Goal: Task Accomplishment & Management: Manage account settings

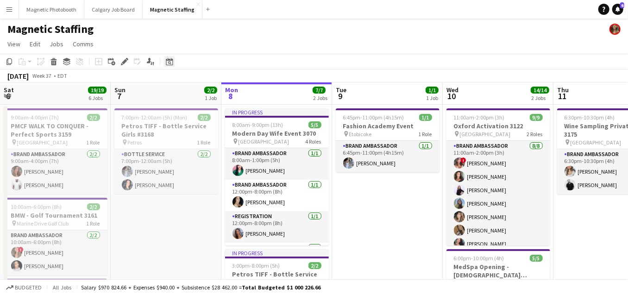
scroll to position [0, 359]
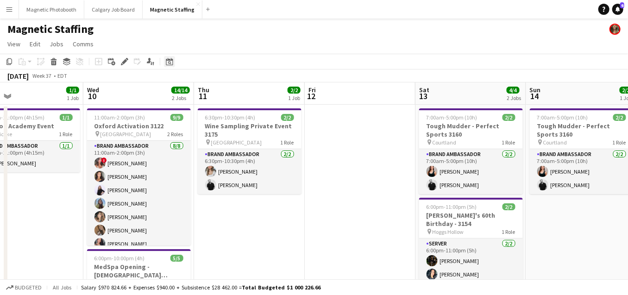
click at [168, 64] on icon "Date picker" at bounding box center [169, 61] width 7 height 7
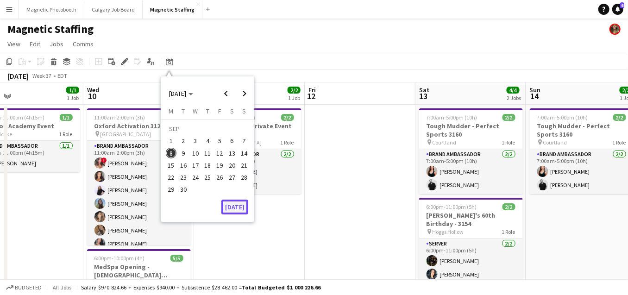
click at [232, 208] on button "[DATE]" at bounding box center [234, 207] width 27 height 15
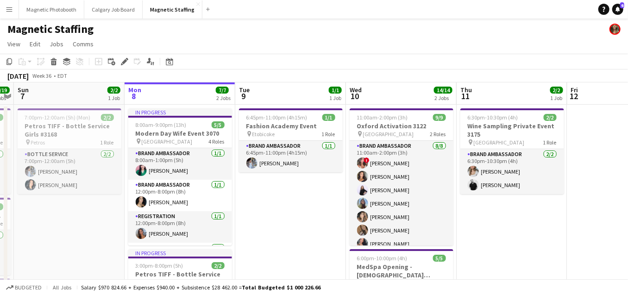
scroll to position [0, 371]
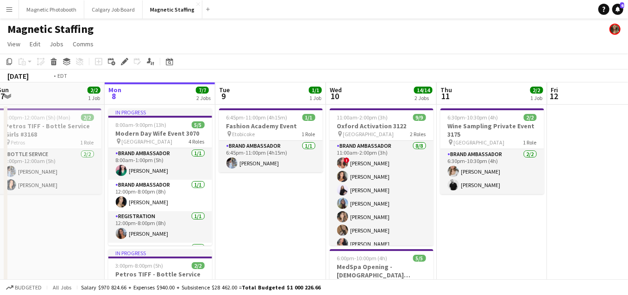
drag, startPoint x: 310, startPoint y: 129, endPoint x: 147, endPoint y: 110, distance: 164.2
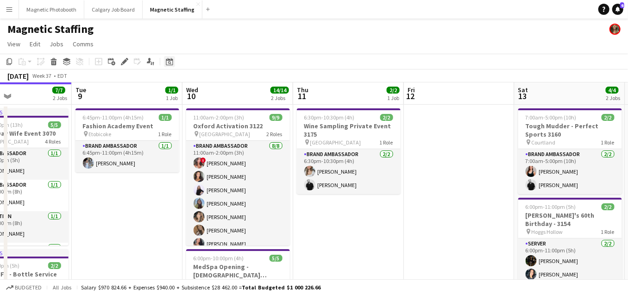
click at [168, 63] on icon at bounding box center [169, 62] width 3 height 3
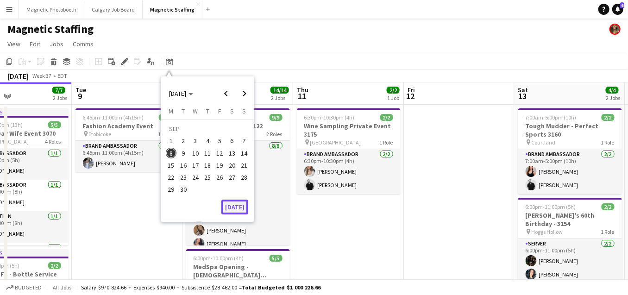
click at [237, 202] on button "[DATE]" at bounding box center [234, 207] width 27 height 15
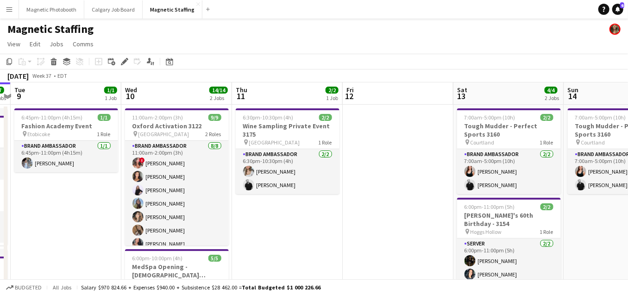
drag, startPoint x: 420, startPoint y: 180, endPoint x: 198, endPoint y: 200, distance: 223.2
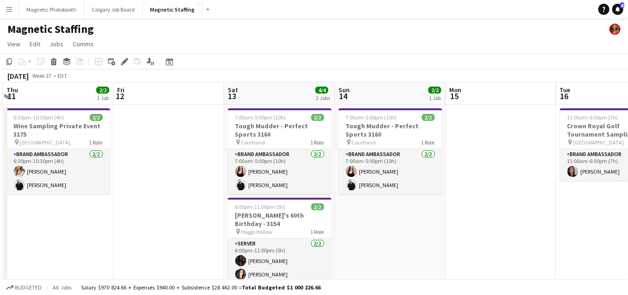
drag, startPoint x: 377, startPoint y: 214, endPoint x: 147, endPoint y: 214, distance: 229.3
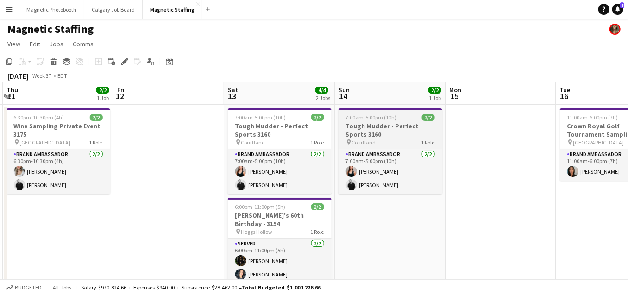
click at [366, 127] on h3 "Tough Mudder - Perfect Sports 3160" at bounding box center [391, 130] width 104 height 17
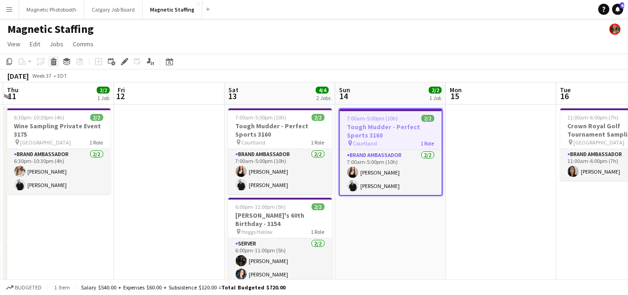
click at [56, 60] on icon at bounding box center [53, 59] width 6 height 2
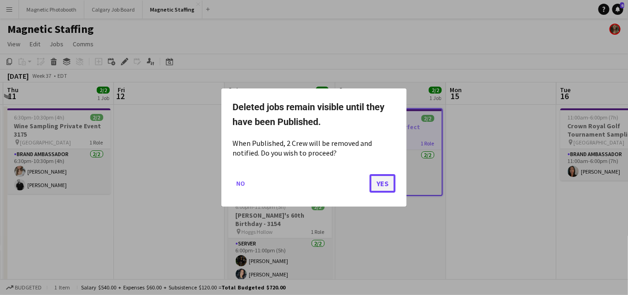
click at [381, 179] on button "Yes" at bounding box center [383, 183] width 26 height 19
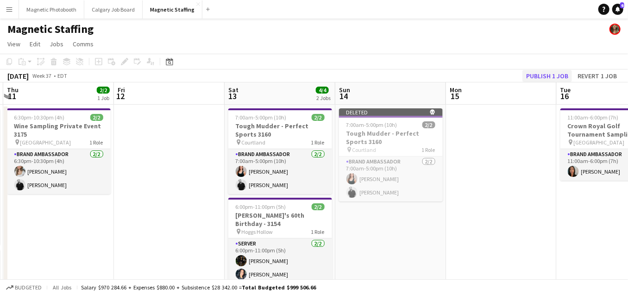
click at [566, 69] on div "[DATE] Week 37 • EDT Publish 1 job Revert 1 job" at bounding box center [314, 75] width 628 height 13
click at [557, 76] on button "Publish 1 job" at bounding box center [548, 76] width 50 height 12
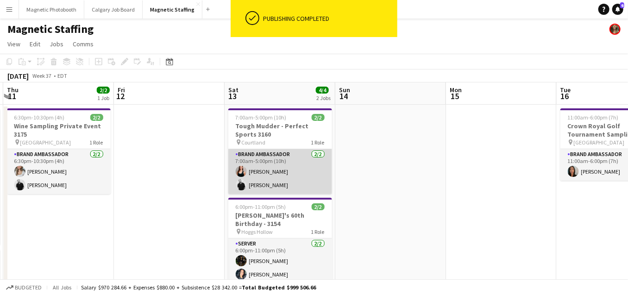
click at [305, 176] on app-card-role "Brand Ambassador [DATE] 7:00am-5:00pm (10h) [PERSON_NAME] [PERSON_NAME]" at bounding box center [280, 171] width 104 height 45
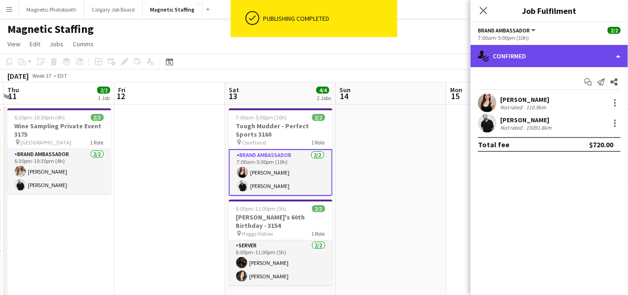
click at [517, 54] on div "single-neutral-actions-check-2 Confirmed" at bounding box center [550, 56] width 158 height 22
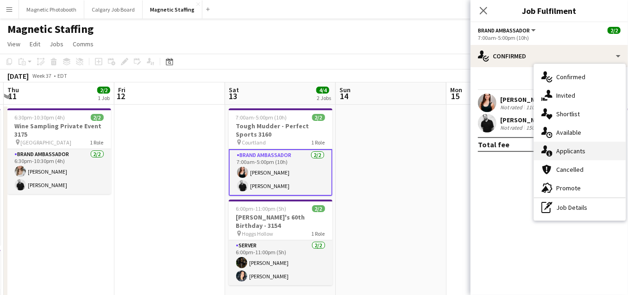
click at [541, 147] on div "single-neutral-actions-information Applicants" at bounding box center [580, 151] width 92 height 19
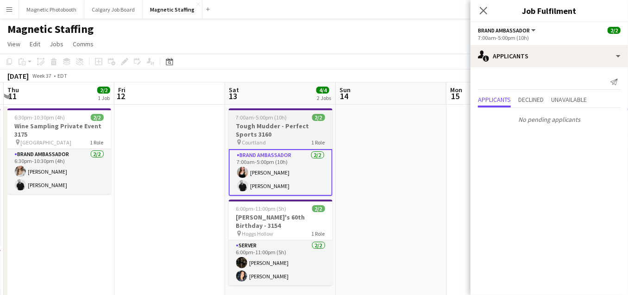
click at [267, 135] on h3 "Tough Mudder - Perfect Sports 3160" at bounding box center [281, 130] width 104 height 17
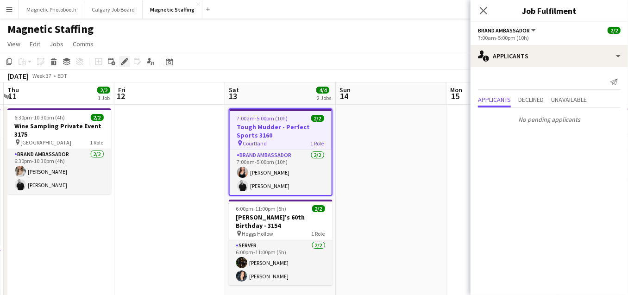
click at [129, 60] on div "Edit" at bounding box center [124, 61] width 11 height 11
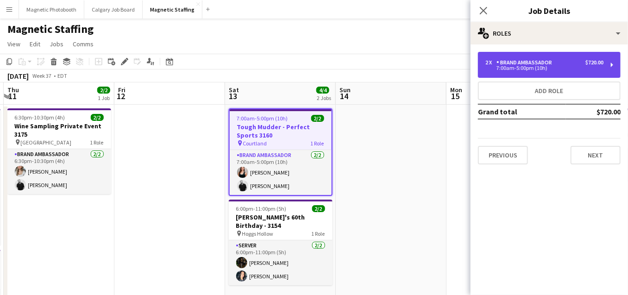
click at [541, 67] on div "7:00am-5:00pm (10h)" at bounding box center [544, 68] width 118 height 5
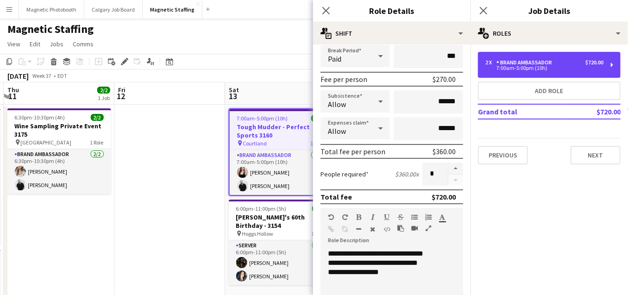
scroll to position [117, 0]
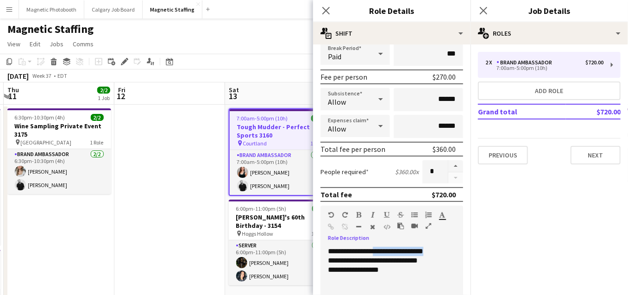
drag, startPoint x: 377, startPoint y: 248, endPoint x: 447, endPoint y: 248, distance: 69.5
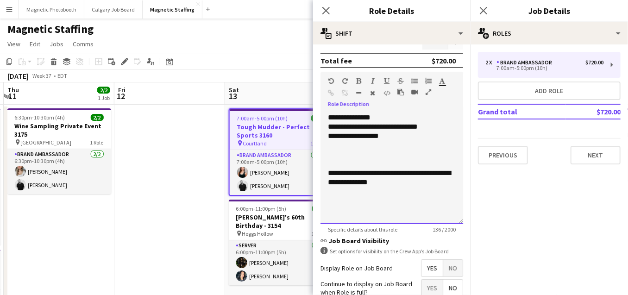
scroll to position [331, 0]
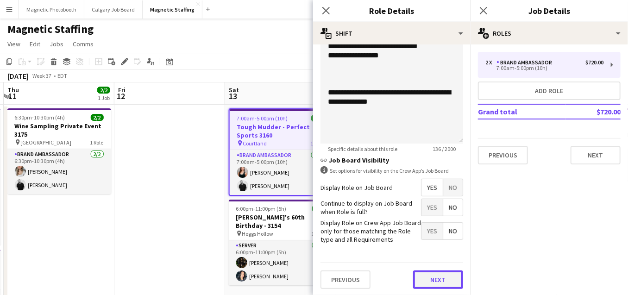
click at [433, 275] on button "Next" at bounding box center [438, 280] width 50 height 19
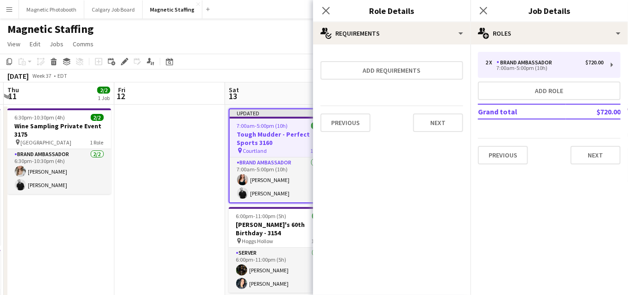
scroll to position [0, 0]
click at [444, 118] on button "Next" at bounding box center [438, 122] width 50 height 19
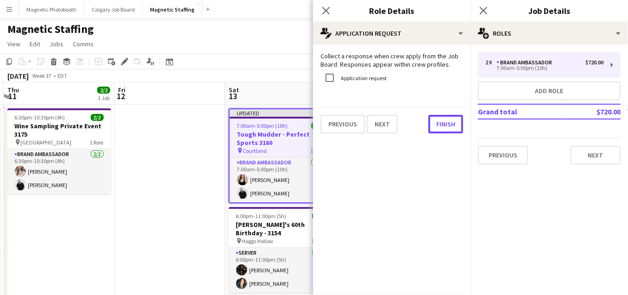
click at [444, 118] on button "Finish" at bounding box center [446, 124] width 35 height 19
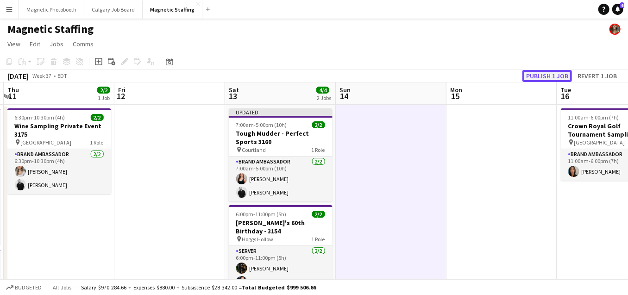
click at [539, 80] on button "Publish 1 job" at bounding box center [548, 76] width 50 height 12
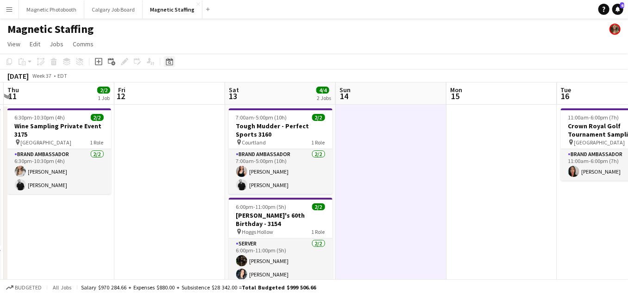
click at [170, 62] on icon at bounding box center [169, 62] width 3 height 3
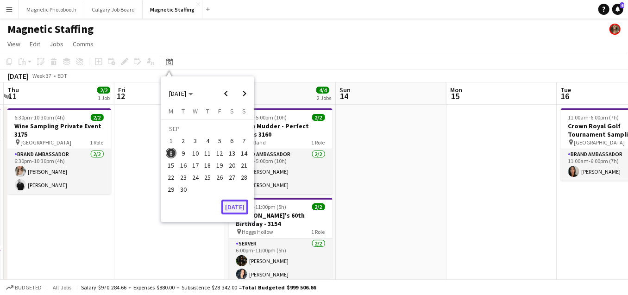
click at [232, 205] on button "[DATE]" at bounding box center [234, 207] width 27 height 15
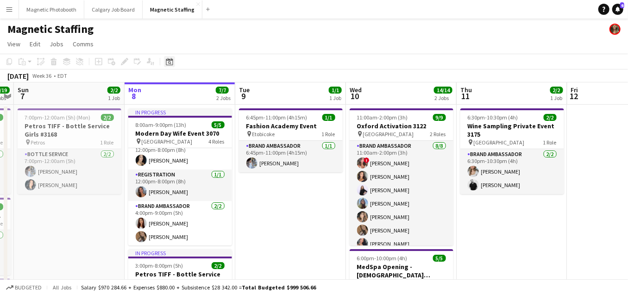
click at [171, 61] on icon "Date picker" at bounding box center [169, 61] width 7 height 7
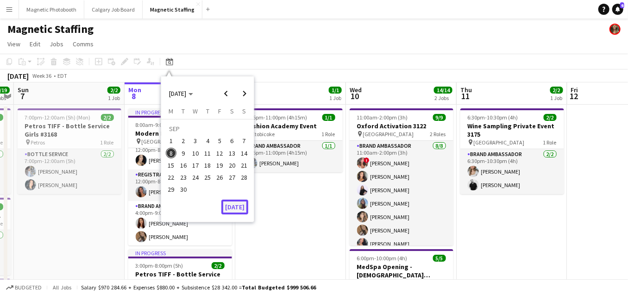
click at [232, 209] on button "[DATE]" at bounding box center [234, 207] width 27 height 15
